Goal: Navigation & Orientation: Find specific page/section

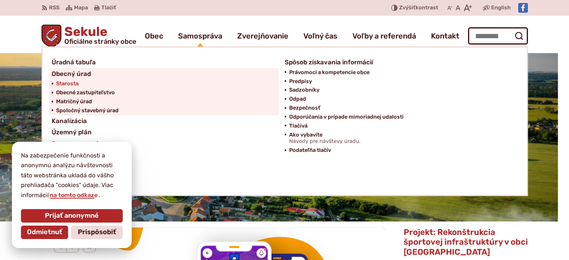
click at [69, 83] on span "Starosta" at bounding box center [67, 83] width 22 height 9
click at [87, 89] on span "Obecné zastupiteľstvo" at bounding box center [85, 92] width 59 height 9
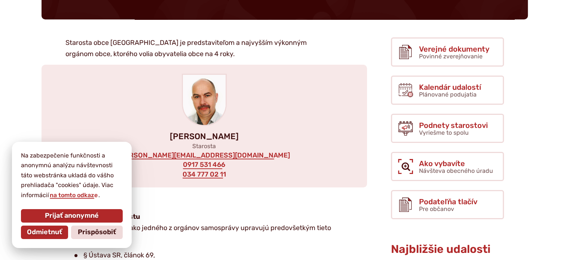
scroll to position [112, 0]
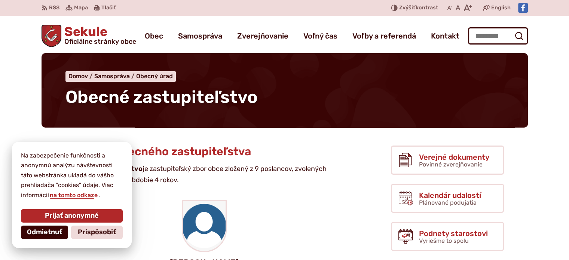
click at [51, 236] on button "Odmietnuť" at bounding box center [44, 232] width 47 height 13
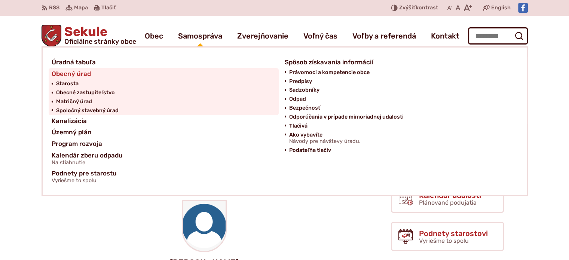
click at [70, 73] on span "Obecný úrad" at bounding box center [71, 74] width 39 height 12
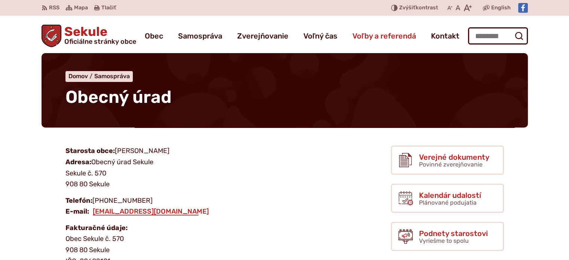
click at [408, 37] on span "Voľby a referendá" at bounding box center [384, 35] width 64 height 21
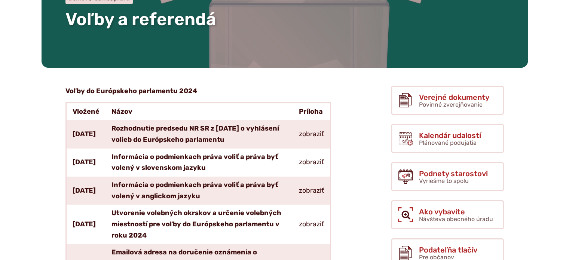
scroll to position [112, 0]
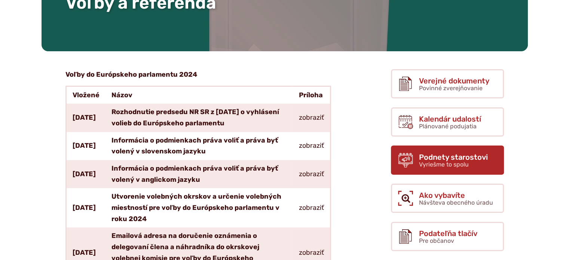
click at [450, 161] on span "Vyriešme to spolu" at bounding box center [444, 164] width 50 height 7
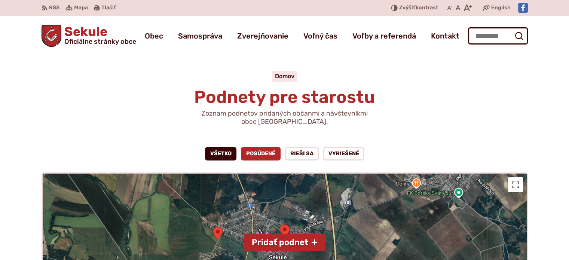
click at [270, 151] on link "Posúdené" at bounding box center [261, 153] width 40 height 13
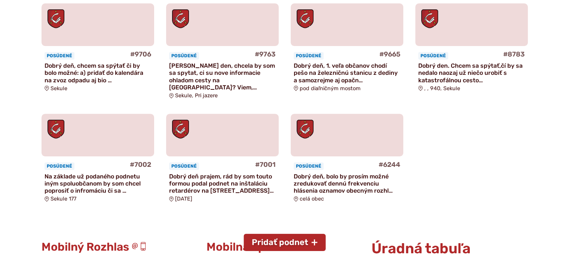
scroll to position [337, 0]
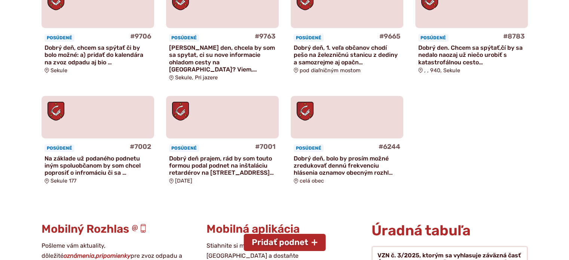
click at [92, 163] on p "Na základe už podaného podnetu iným spoluobčanom by som chcel poprosiť o infrom…" at bounding box center [98, 166] width 107 height 22
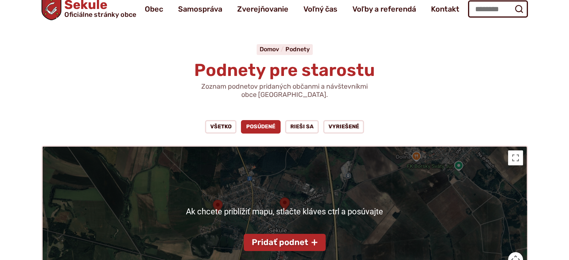
scroll to position [0, 0]
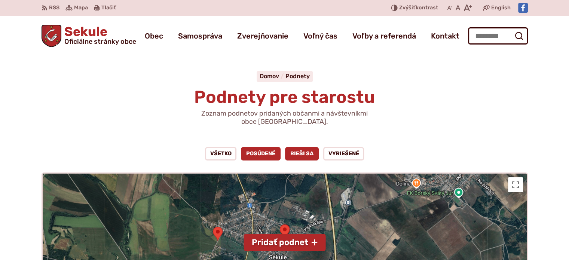
click at [303, 152] on link "Rieši sa" at bounding box center [302, 153] width 34 height 13
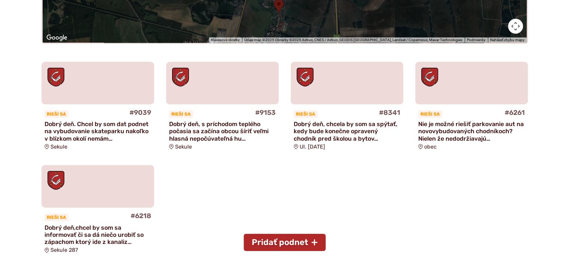
scroll to position [262, 0]
